Goal: Information Seeking & Learning: Understand process/instructions

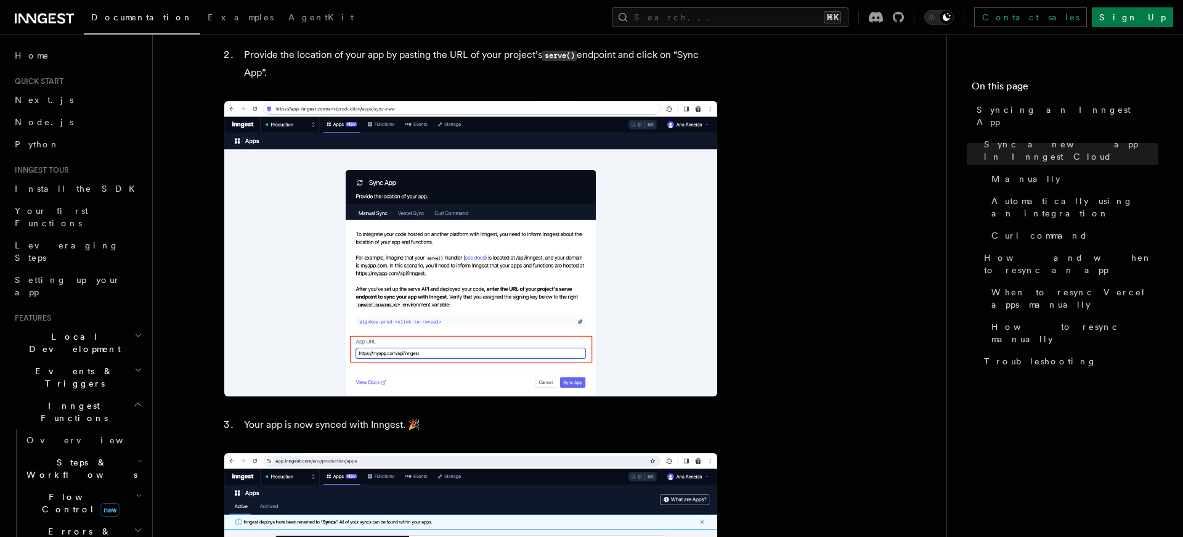
scroll to position [1036, 0]
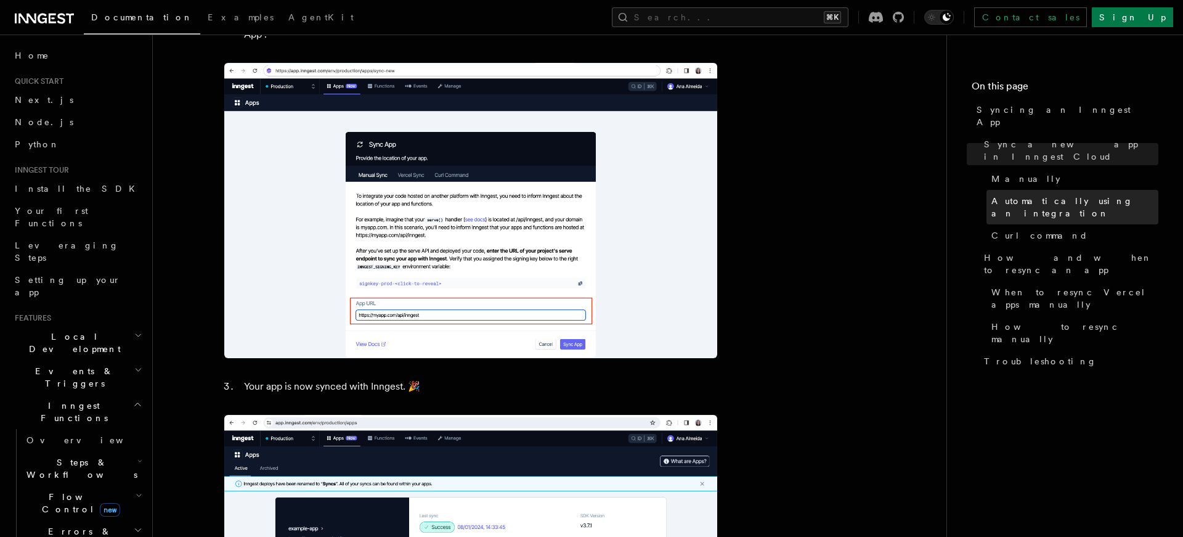
click at [1059, 195] on span "Automatically using an integration" at bounding box center [1075, 207] width 167 height 25
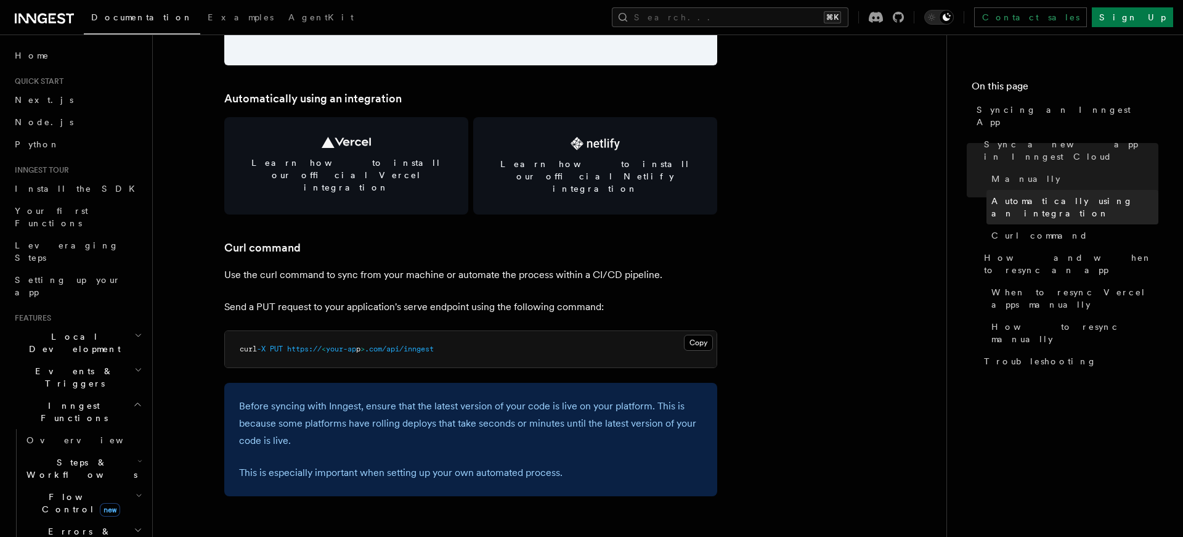
scroll to position [1711, 0]
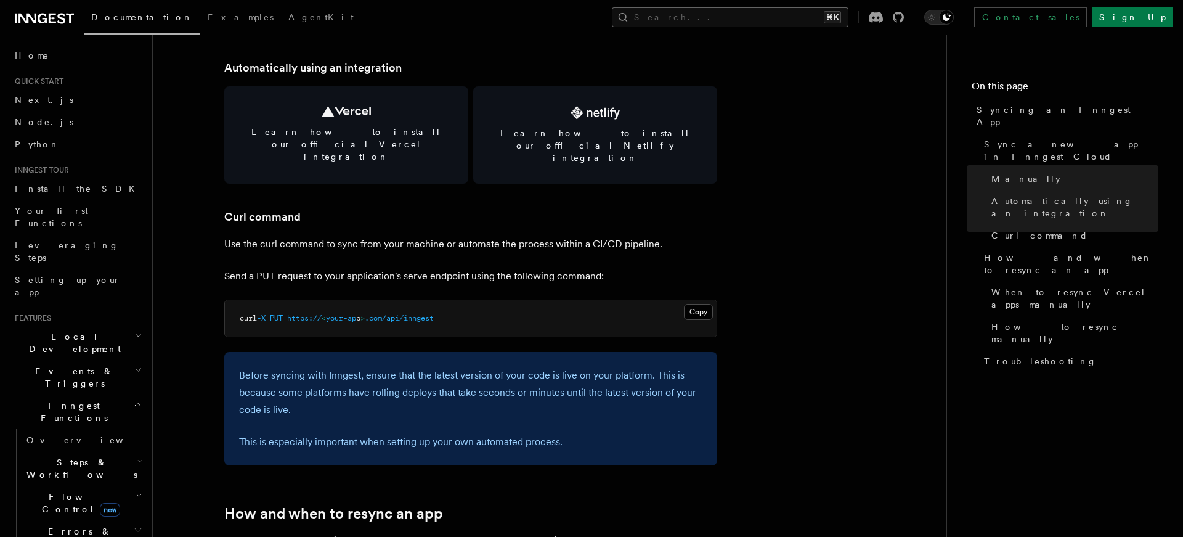
click at [728, 25] on button "Search... ⌘K" at bounding box center [730, 17] width 237 height 20
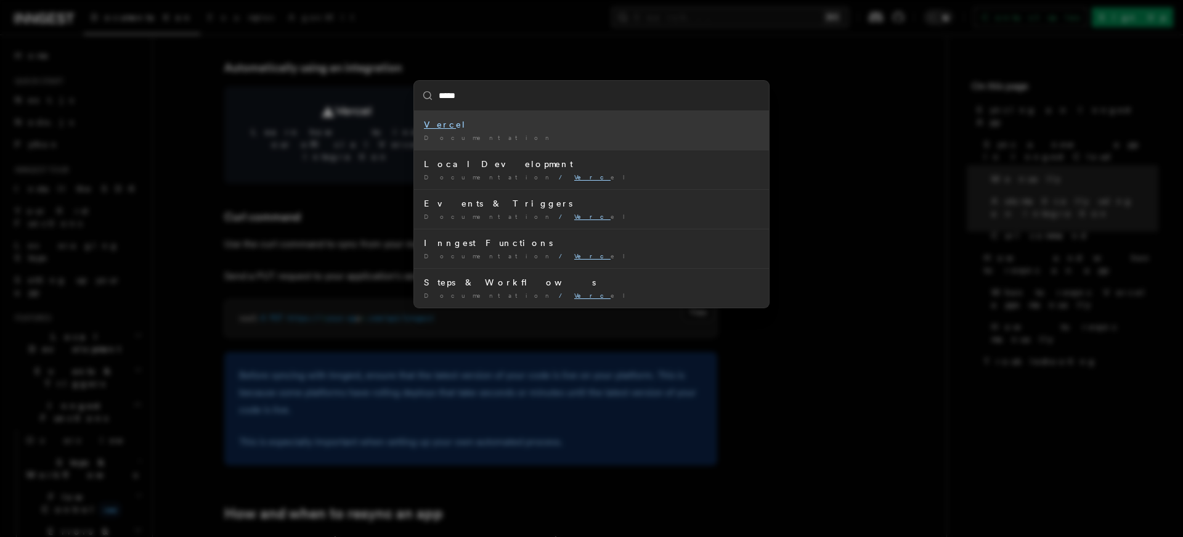
type input "******"
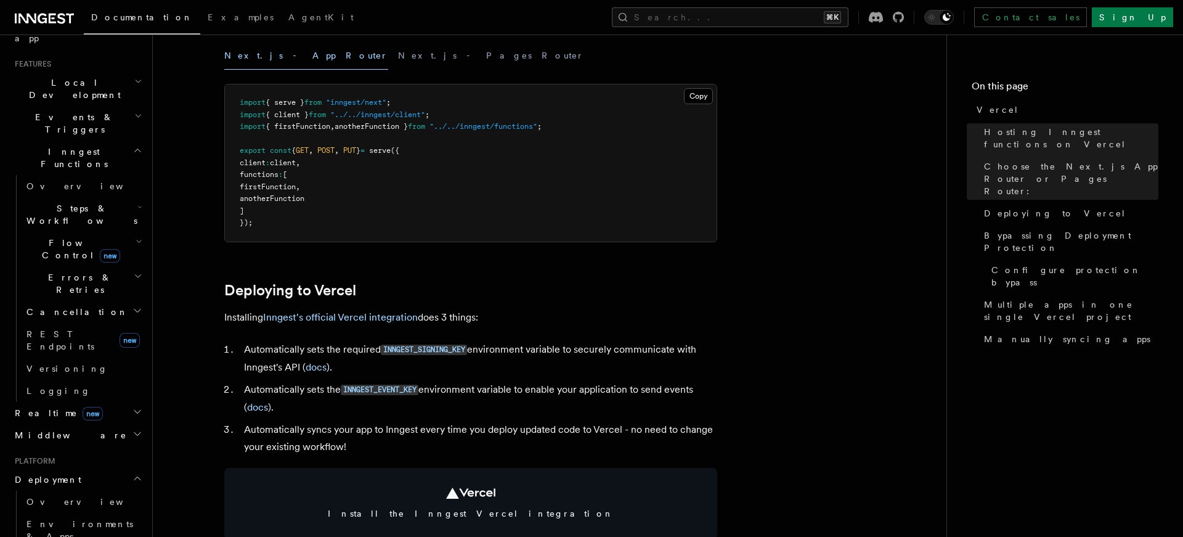
scroll to position [346, 0]
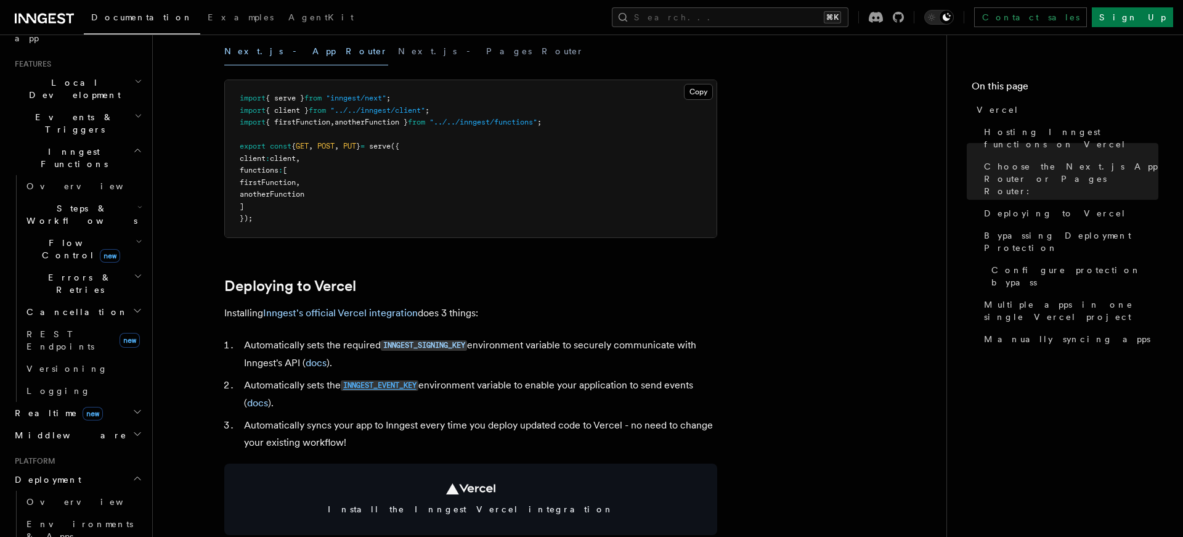
click at [398, 385] on code "INNGEST_EVENT_KEY" at bounding box center [380, 385] width 78 height 10
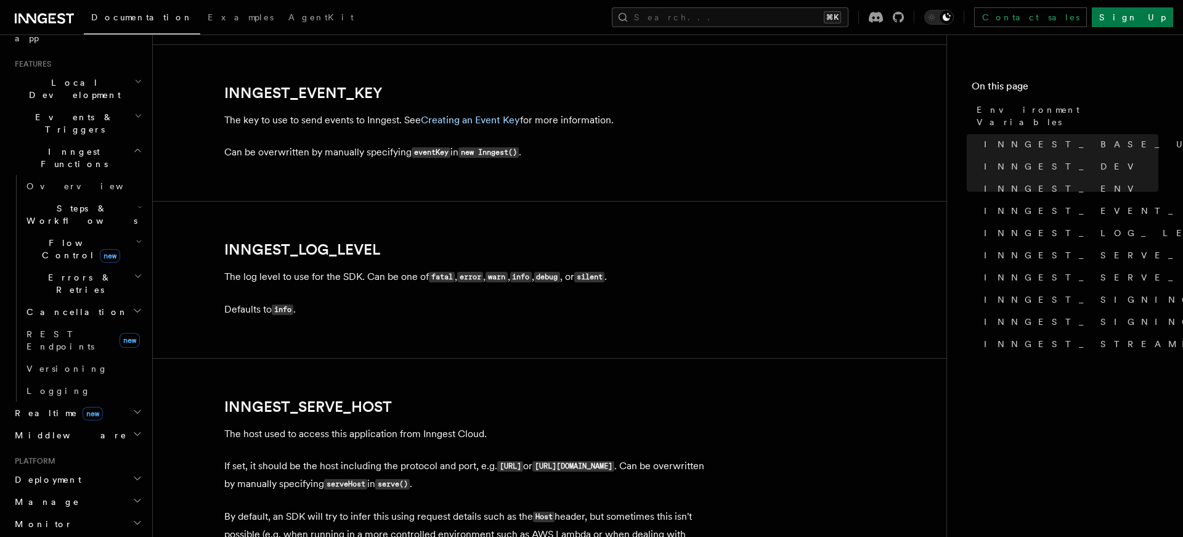
click at [398, 385] on article "References TypeScript SDK Using the SDK Environment Variables You can set envir…" at bounding box center [550, 129] width 754 height 2906
